Goal: Submit feedback/report problem: Submit feedback/report problem

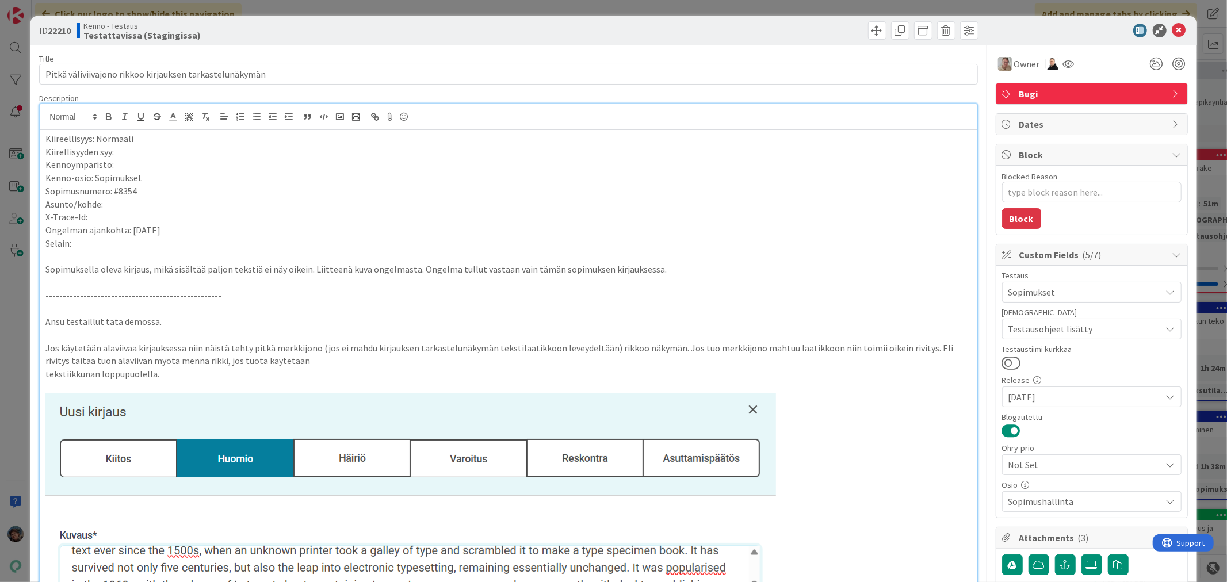
scroll to position [1790, 0]
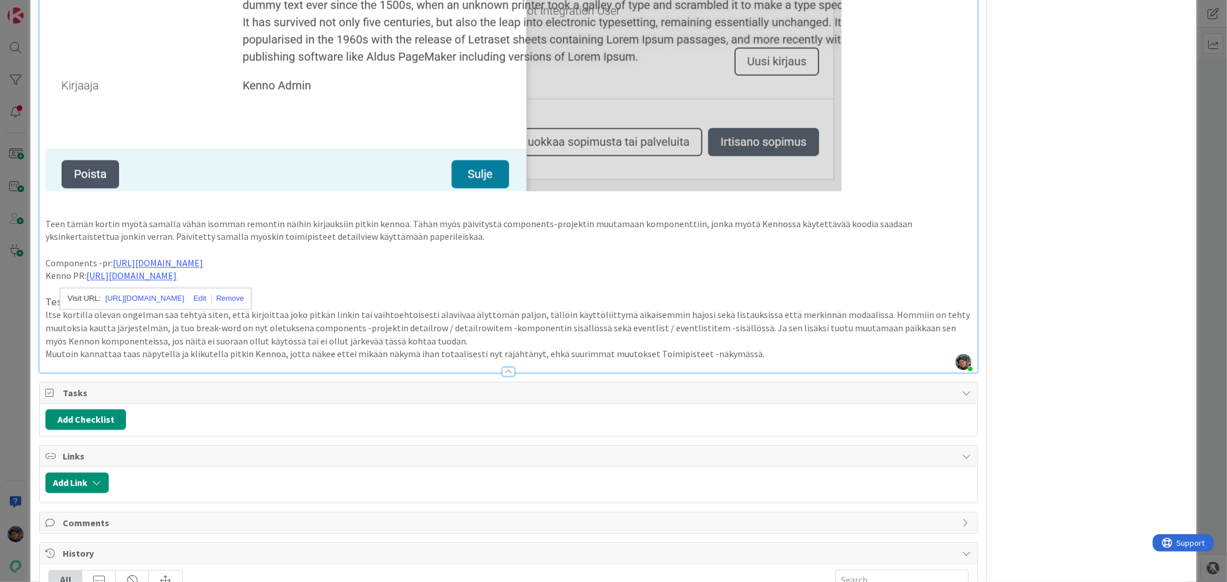
click at [784, 358] on p "Muutoin kannattaa taas näpytellä ja klikutella pitkin Kennoa, jotta näkee ettei…" at bounding box center [508, 354] width 926 height 13
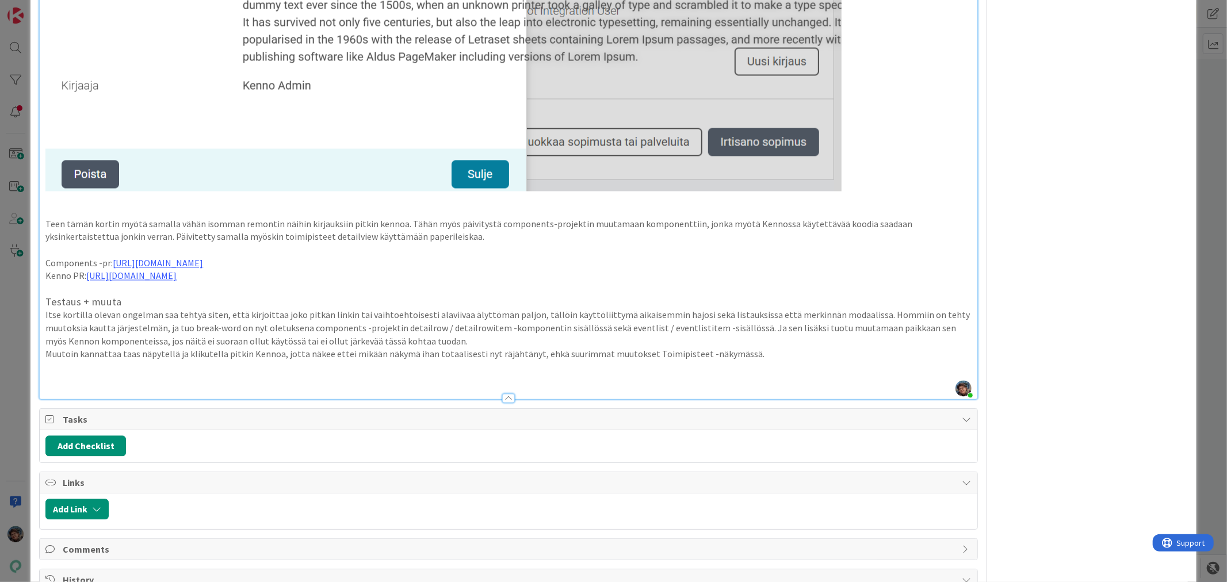
type textarea "x"
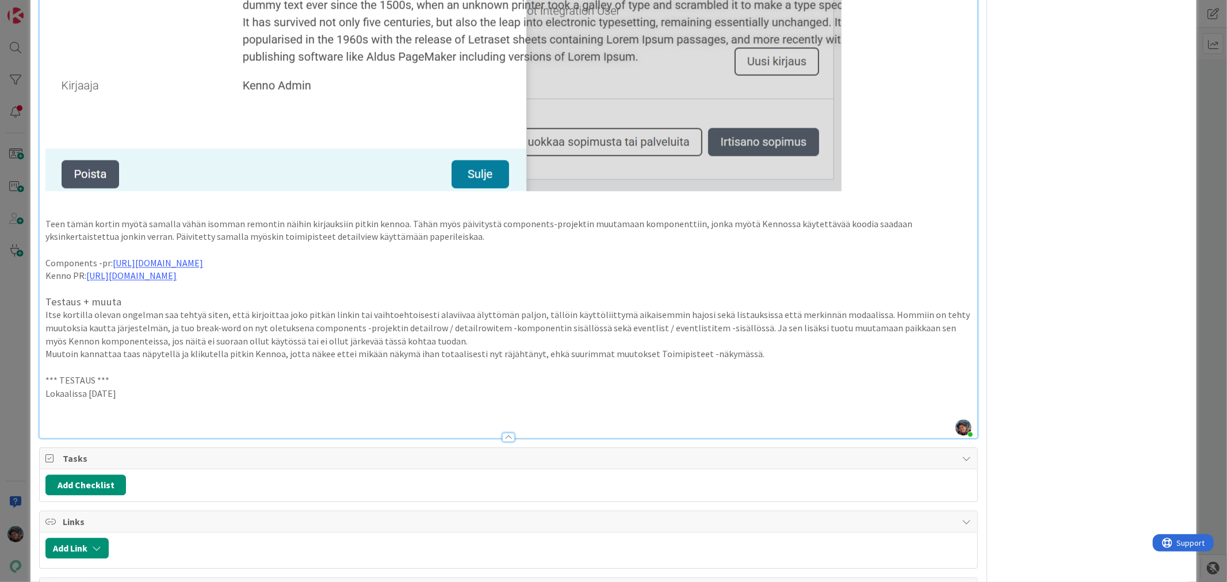
drag, startPoint x: 47, startPoint y: 374, endPoint x: 167, endPoint y: 392, distance: 122.1
click at [64, 418] on p at bounding box center [508, 420] width 926 height 13
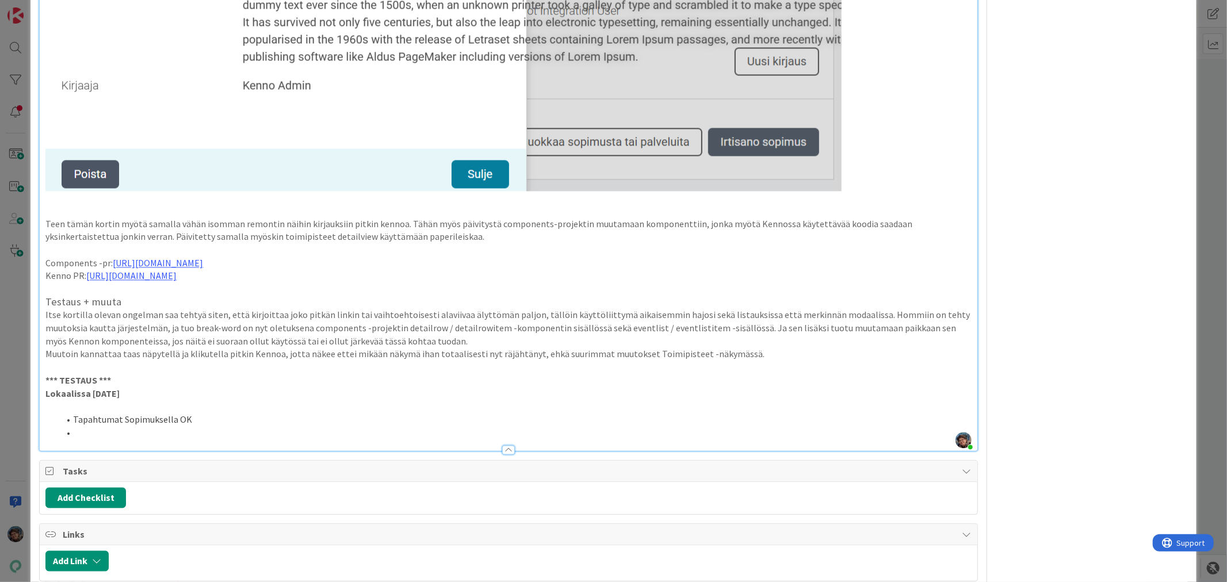
click at [128, 430] on li at bounding box center [515, 433] width 912 height 13
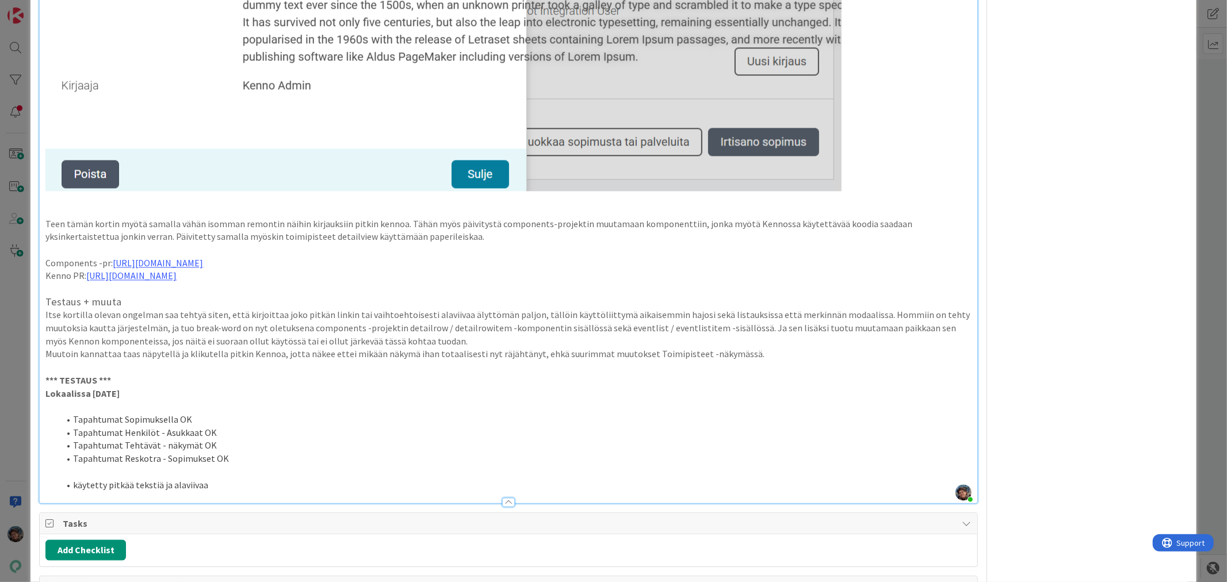
click at [162, 446] on li "Tapahtumat Tehtävät - näkymät OK" at bounding box center [515, 446] width 912 height 13
click at [144, 459] on li "Tapahtumat Reskotra - Sopimukset OK" at bounding box center [515, 459] width 912 height 13
drag, startPoint x: 62, startPoint y: 414, endPoint x: 354, endPoint y: 469, distance: 296.7
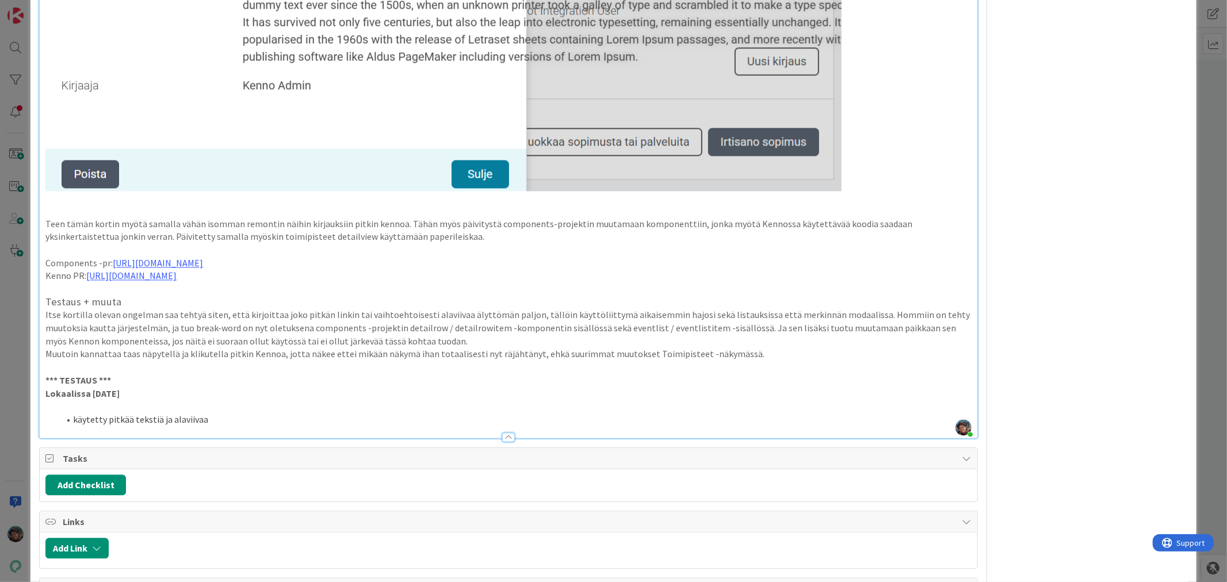
click at [228, 417] on li "käytetty pitkää tekstiä ja alaviivaa" at bounding box center [515, 420] width 912 height 13
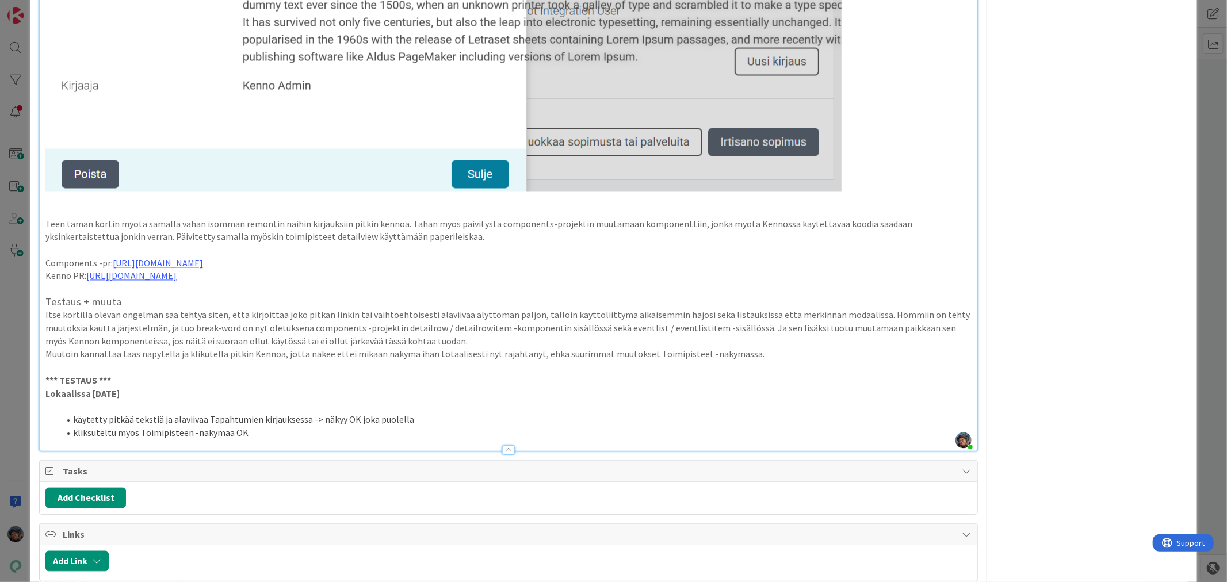
type textarea "x"
click at [227, 416] on li "käytetty pitkää tekstiä ja alaviivaa Tapahtumien kirjauksessa -> näkyy OK joka …" at bounding box center [515, 420] width 912 height 13
